Goal: Task Accomplishment & Management: Manage account settings

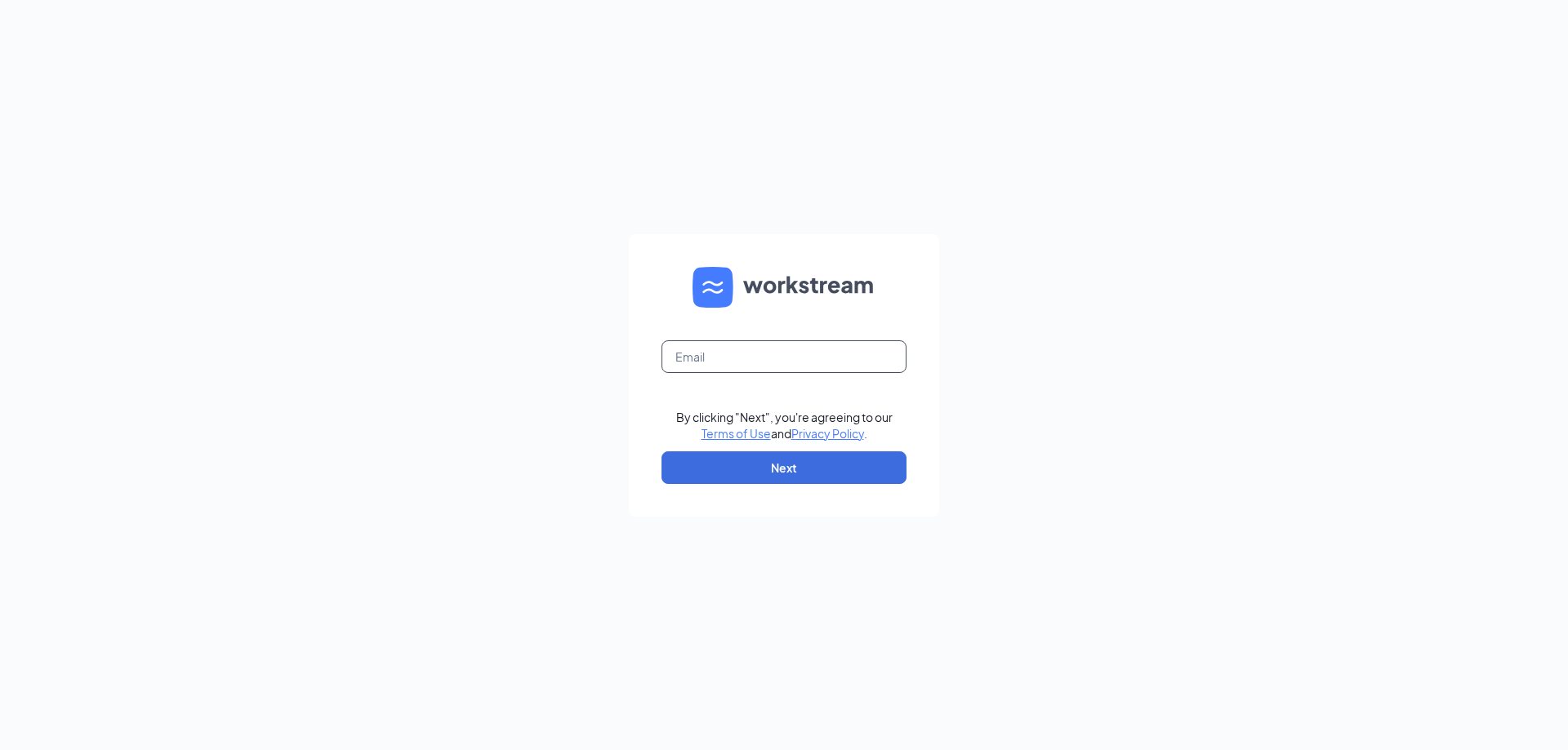
click at [785, 357] on input "text" at bounding box center [784, 356] width 245 height 32
type input "muhammad.ikhwan@lazada.sg"
click at [702, 426] on link "Terms of Use" at bounding box center [736, 433] width 69 height 15
click at [798, 352] on input "text" at bounding box center [784, 356] width 245 height 32
type input "muhammad.ikhwan@lazada.sg"
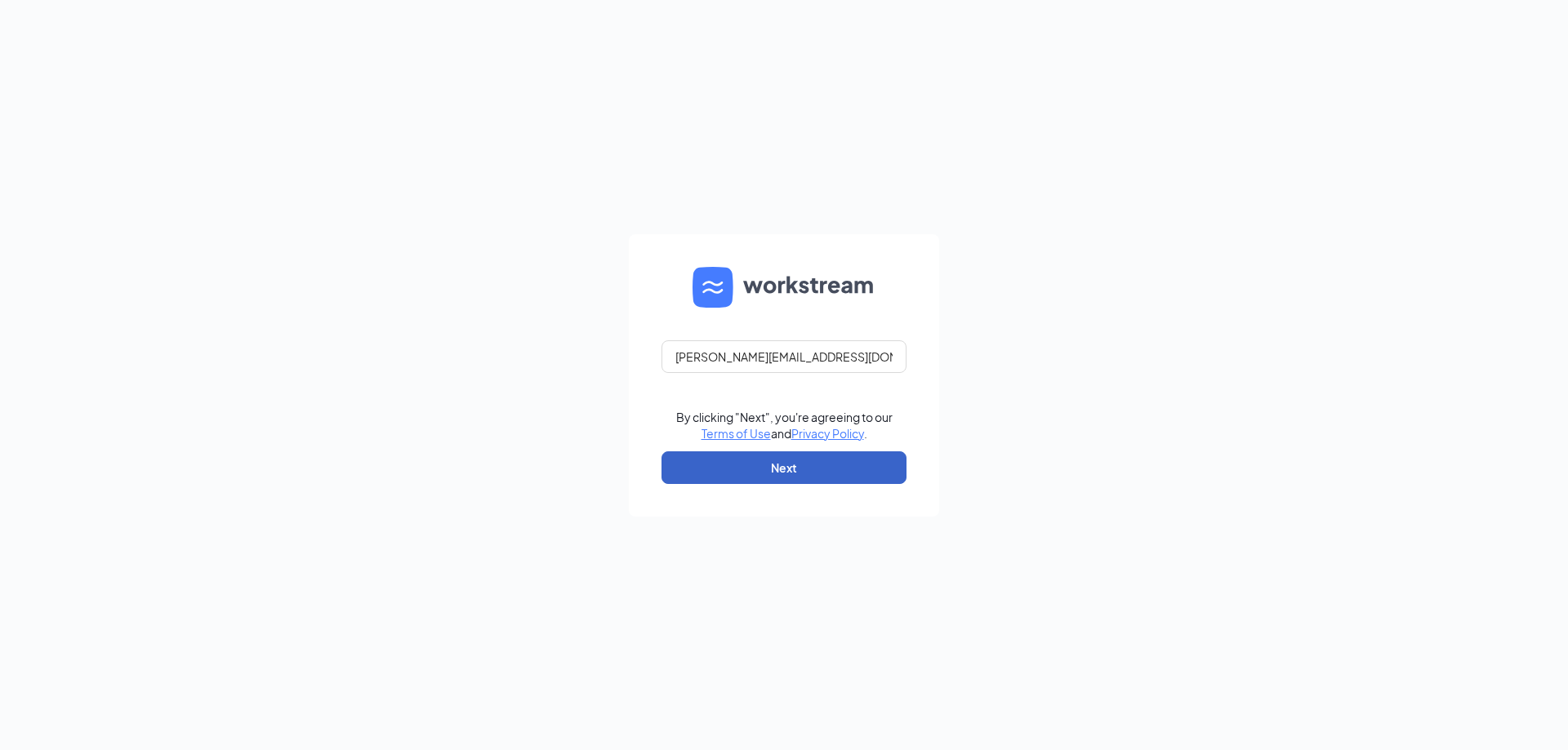
click at [816, 463] on button "Next" at bounding box center [784, 467] width 245 height 32
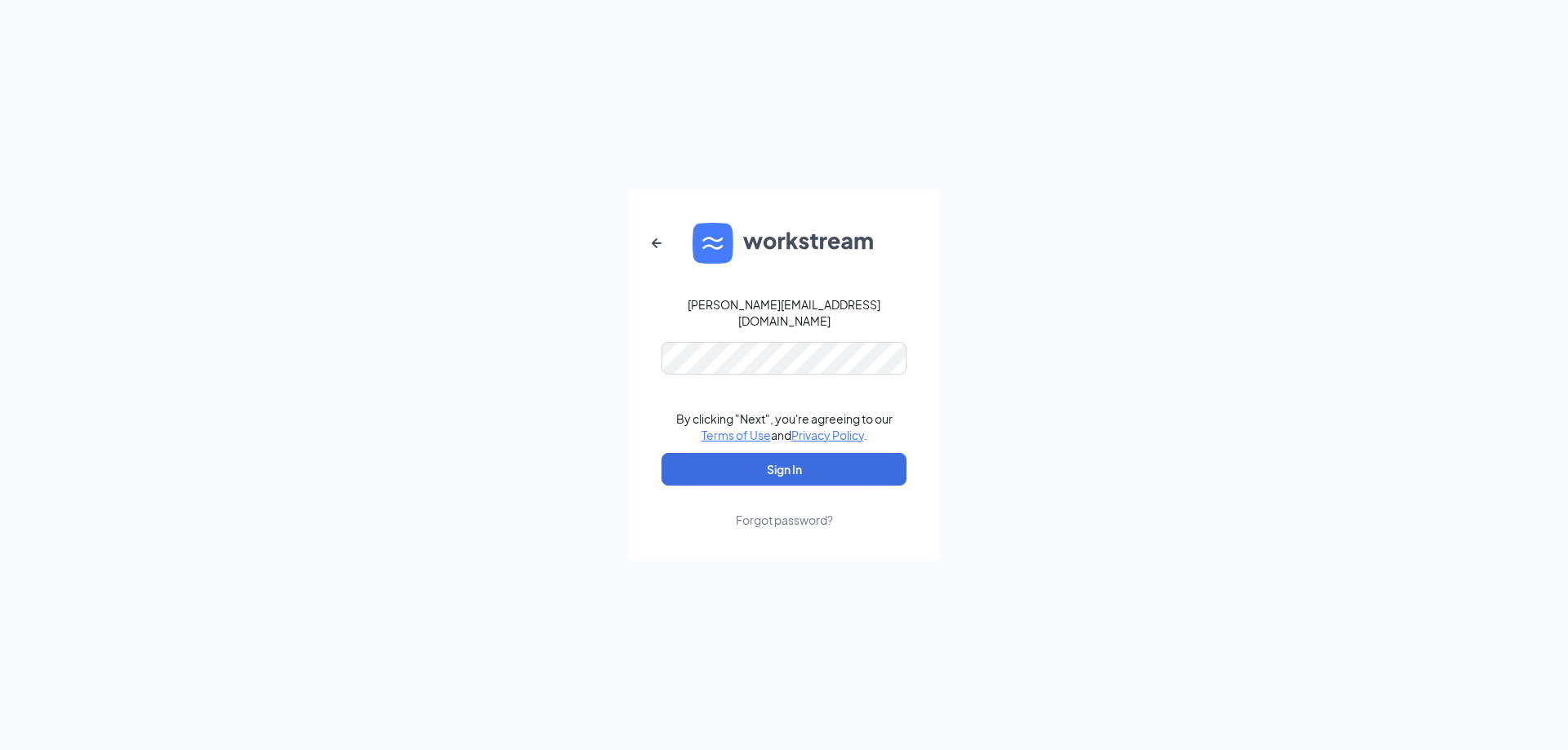
click at [796, 366] on form "muhammad.ikhwan@lazada.sg By clicking "Next", you're agreeing to our Terms of U…" at bounding box center [784, 375] width 310 height 371
click at [661, 453] on button "Sign In" at bounding box center [784, 468] width 245 height 32
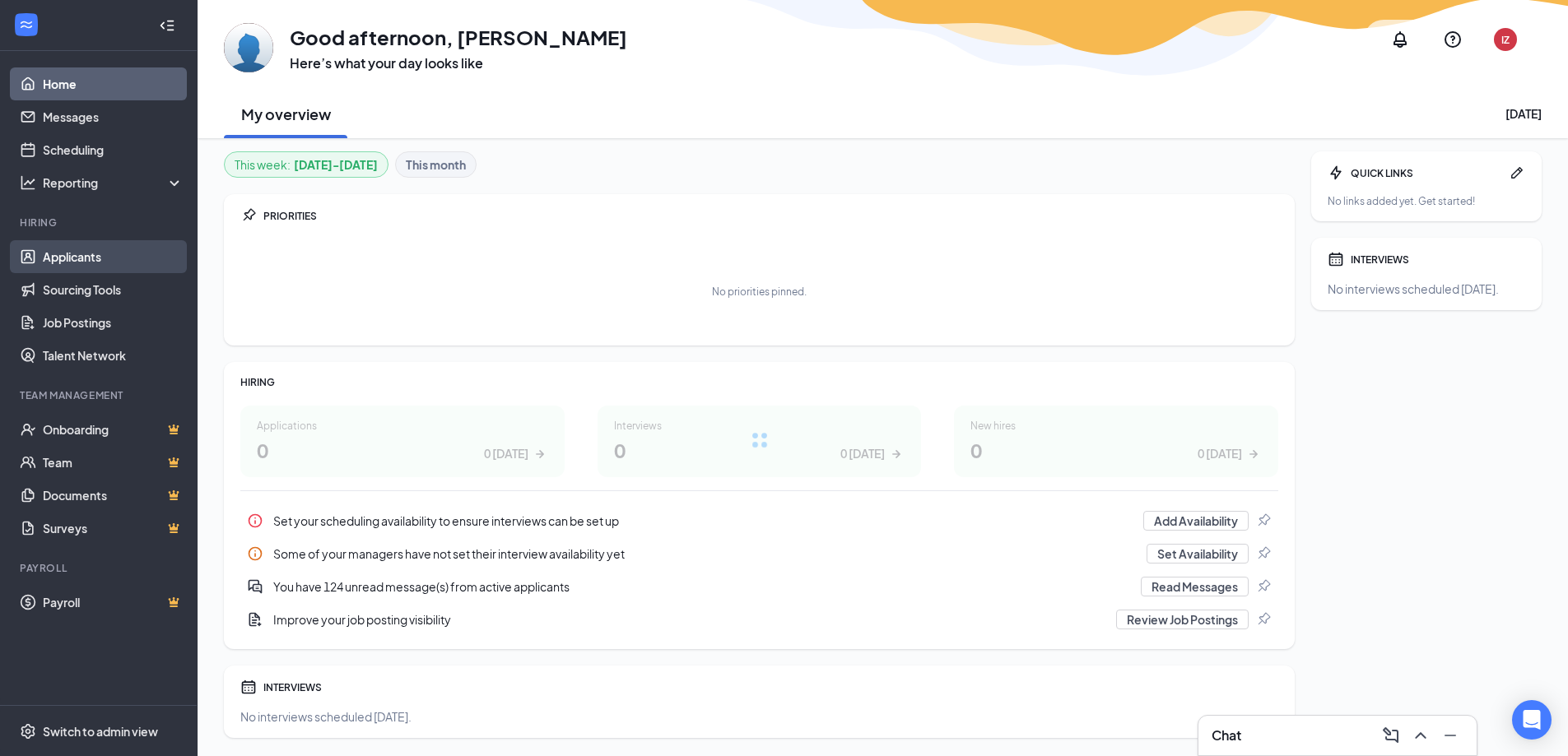
click at [93, 258] on link "Applicants" at bounding box center [113, 256] width 141 height 32
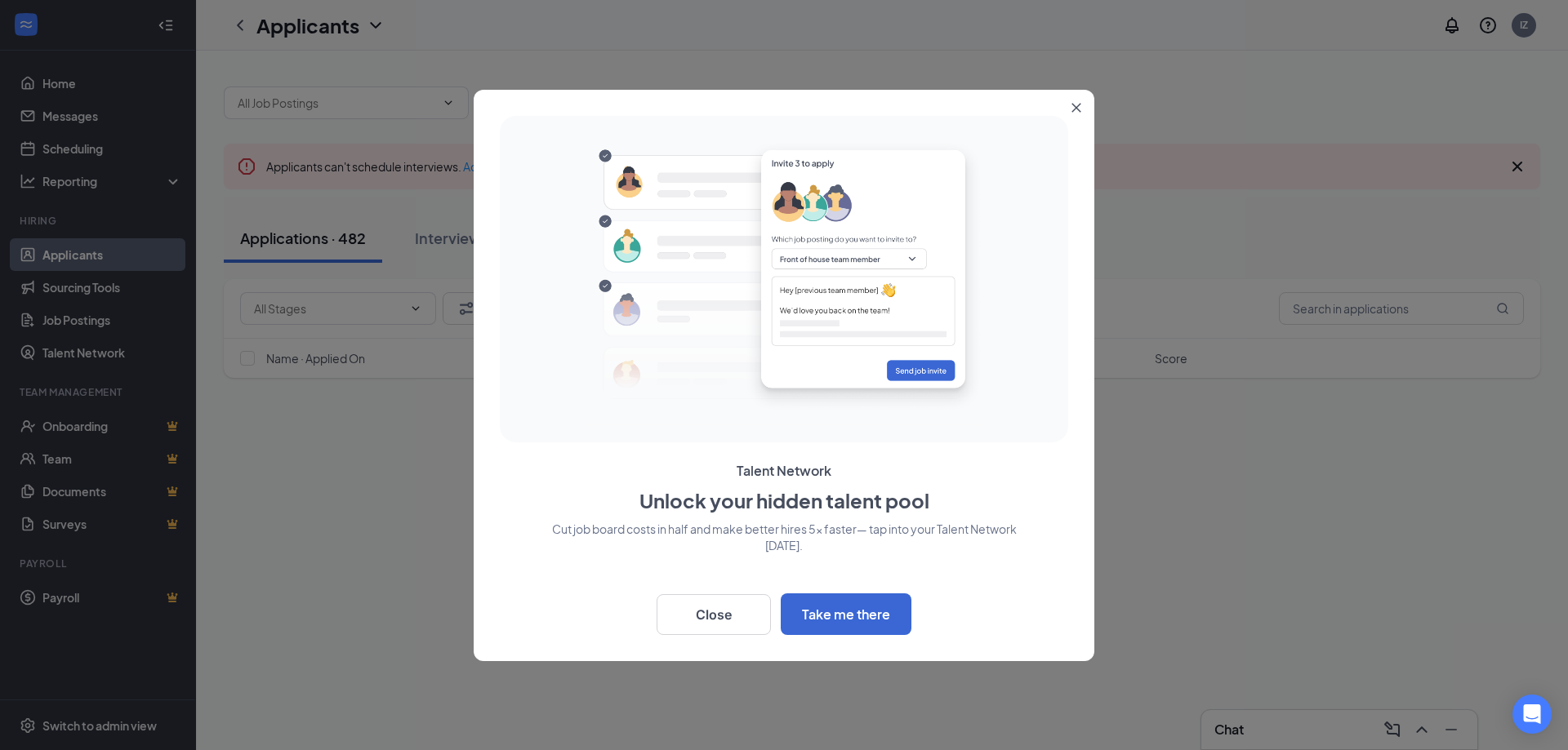
click at [1075, 110] on button "Close" at bounding box center [1080, 105] width 29 height 29
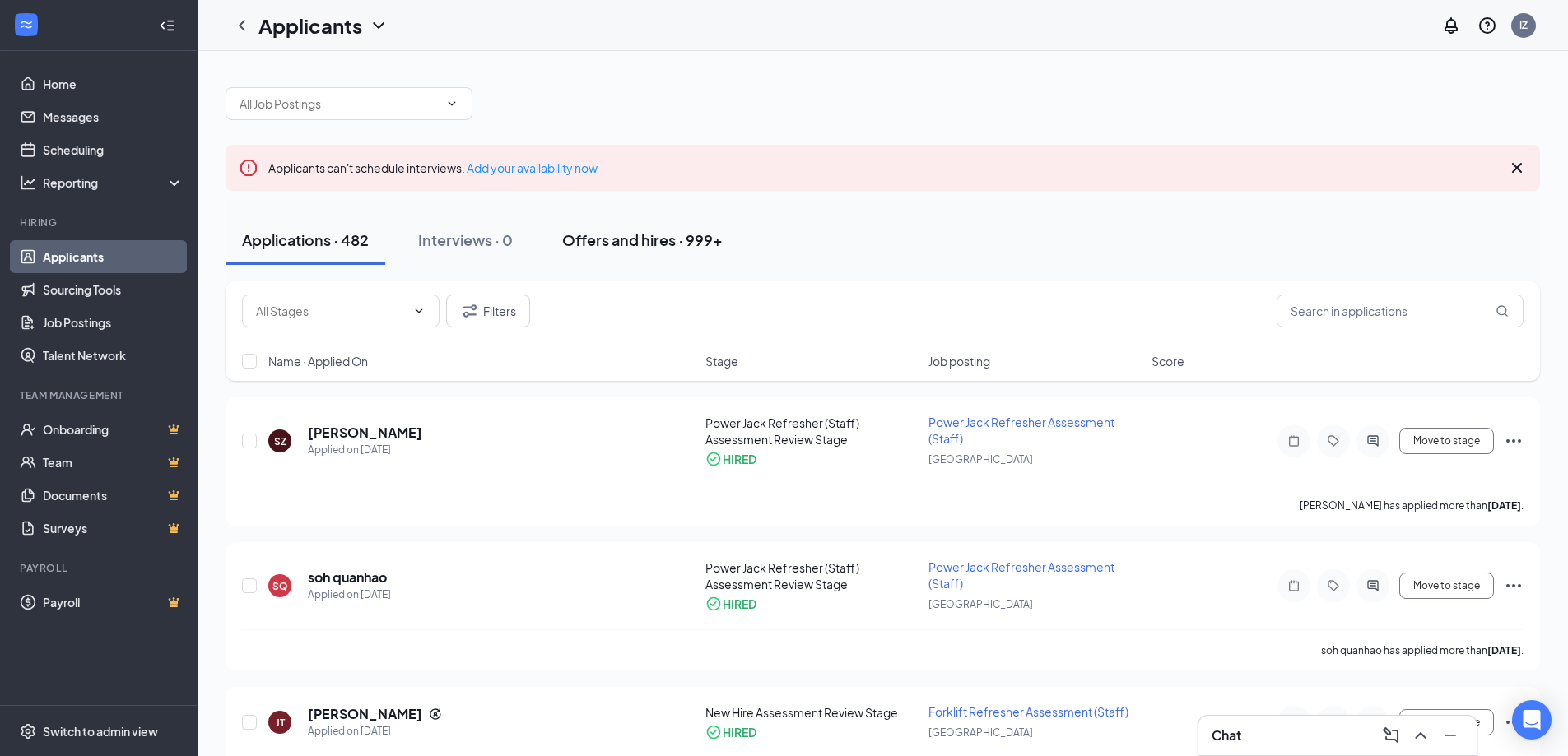
click at [637, 242] on div "Offers and hires · 999+" at bounding box center [642, 239] width 161 height 20
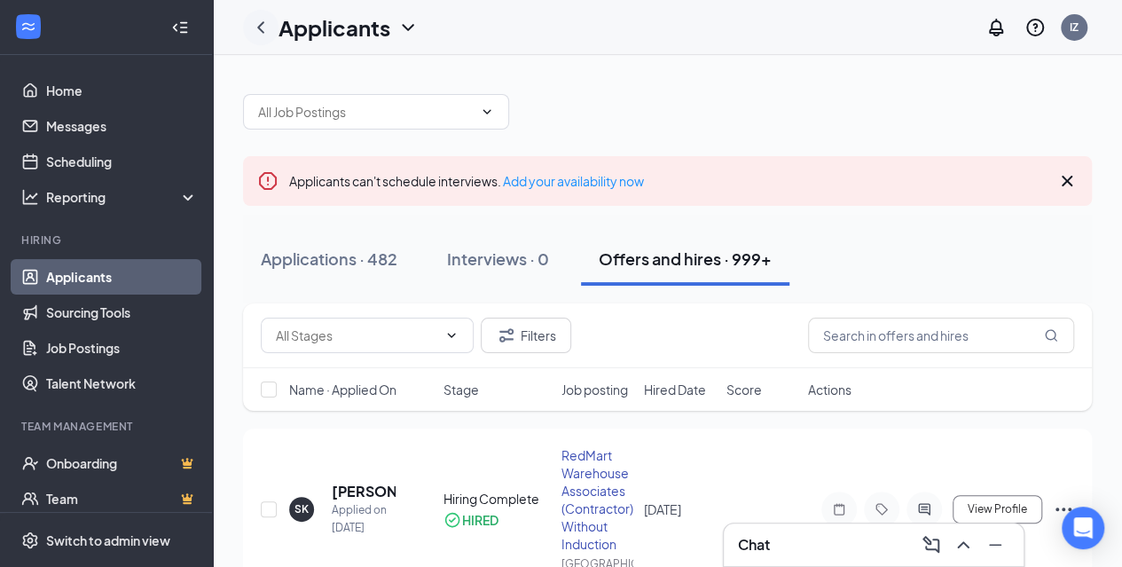
click at [263, 27] on icon "ChevronLeft" at bounding box center [260, 27] width 21 height 21
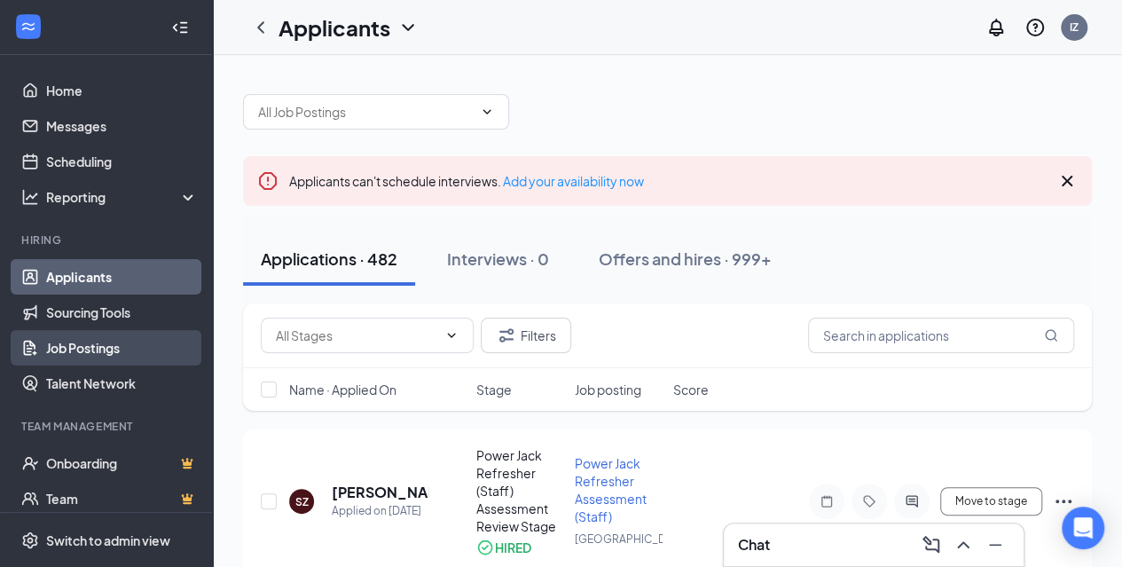
click at [73, 341] on link "Job Postings" at bounding box center [122, 347] width 152 height 35
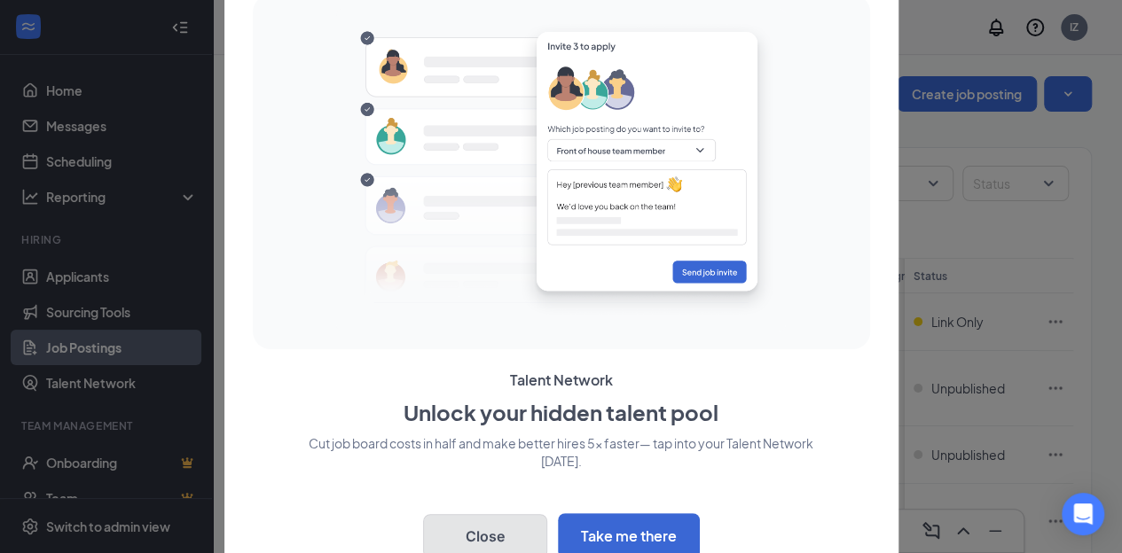
click at [498, 523] on button "Close" at bounding box center [485, 536] width 124 height 44
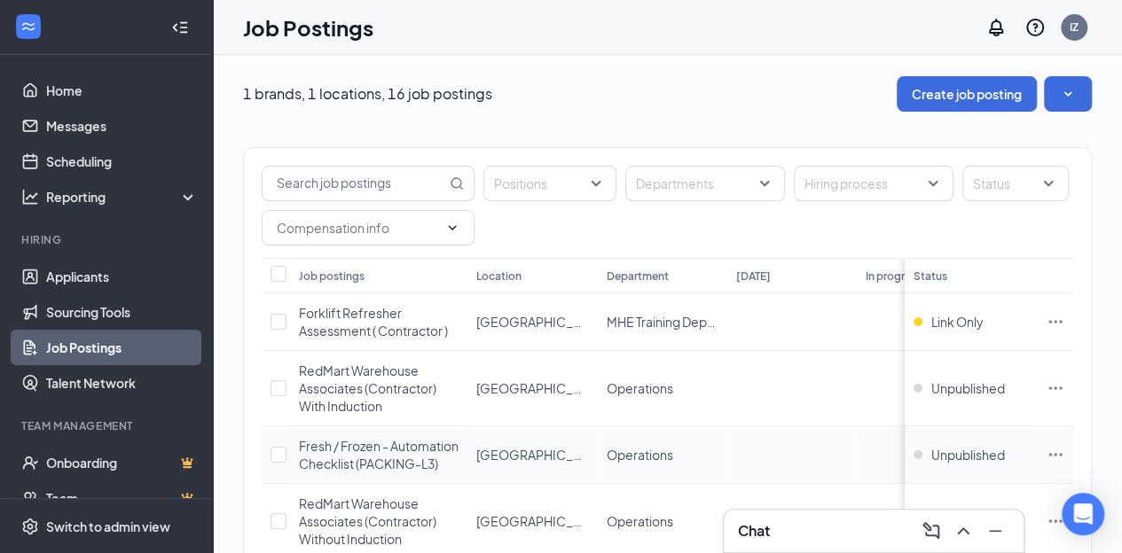
click at [548, 429] on td "[GEOGRAPHIC_DATA]" at bounding box center [532, 456] width 130 height 58
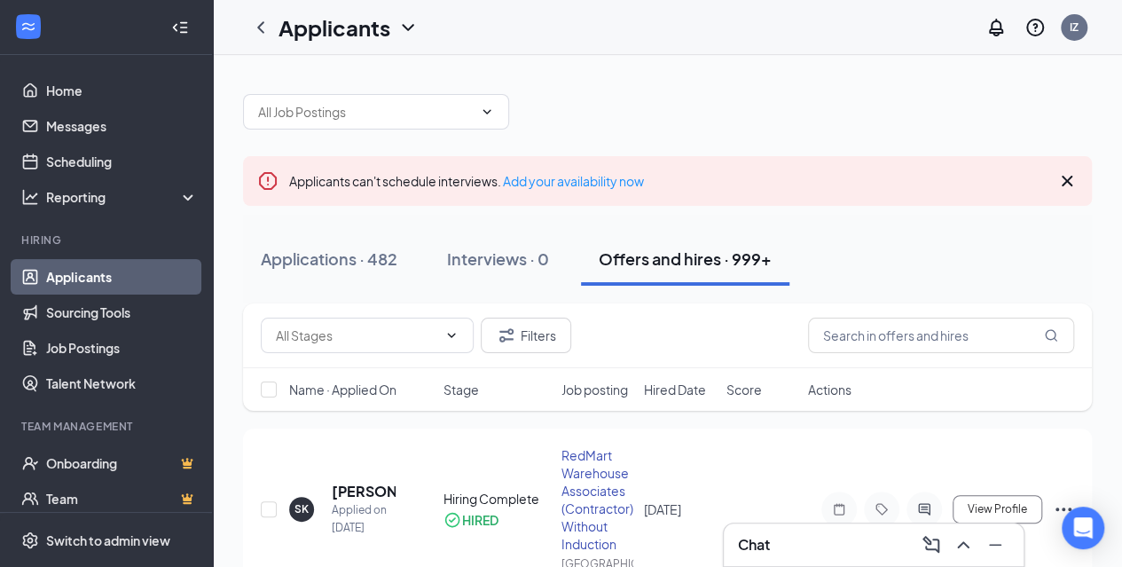
click at [1071, 178] on icon "Cross" at bounding box center [1066, 180] width 21 height 21
